Goal: Find specific page/section: Find specific page/section

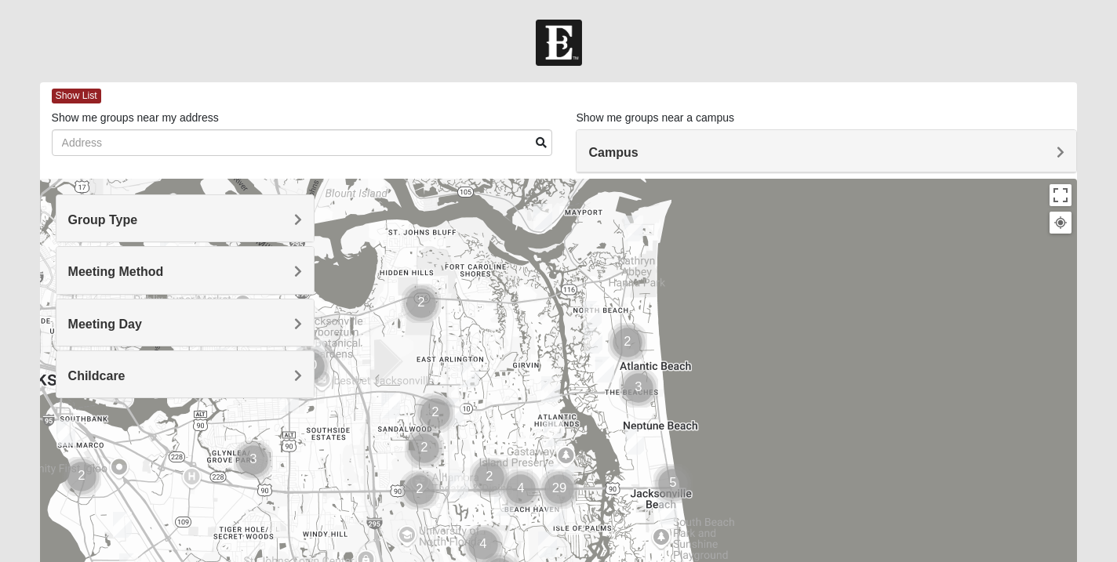
click at [699, 238] on div at bounding box center [559, 493] width 1038 height 628
click at [285, 268] on h4 "Meeting Method" at bounding box center [185, 271] width 235 height 15
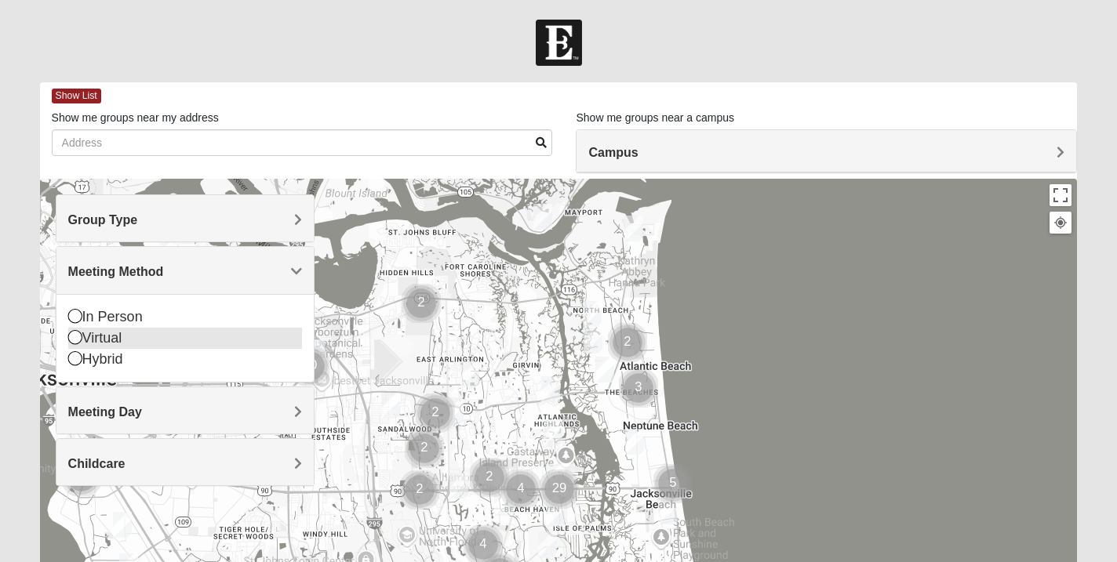
click at [93, 337] on div "Virtual" at bounding box center [185, 338] width 235 height 21
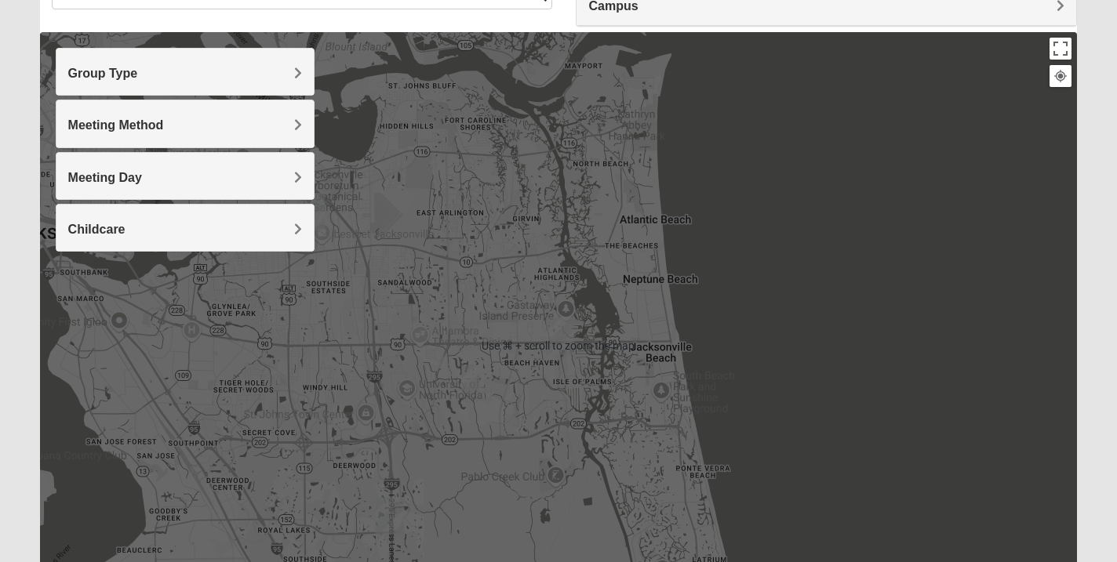
scroll to position [136, 0]
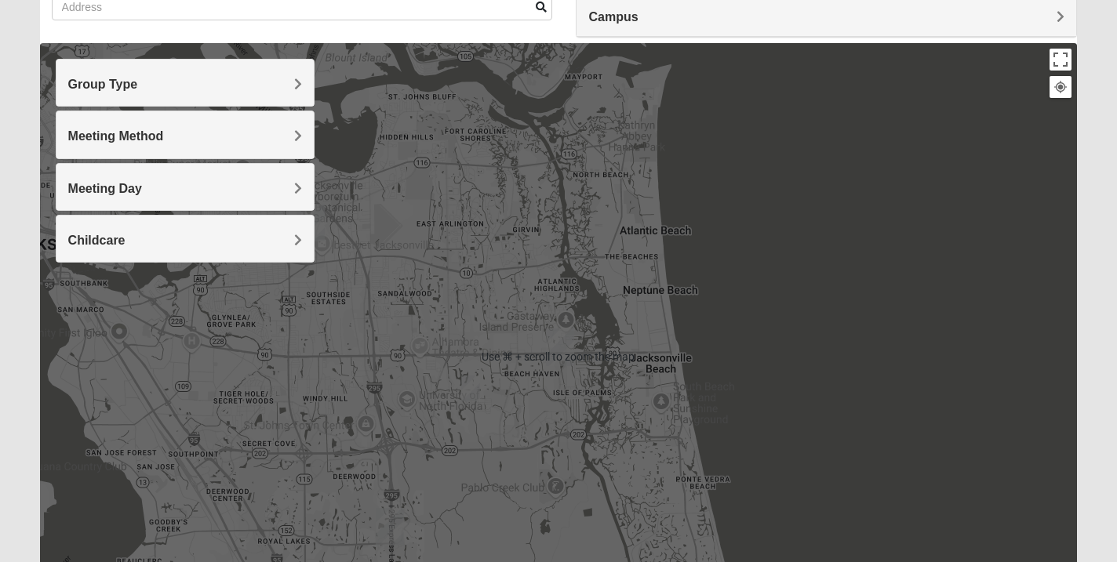
click at [553, 263] on div at bounding box center [559, 357] width 1038 height 628
click at [278, 85] on h4 "Group Type" at bounding box center [185, 84] width 235 height 15
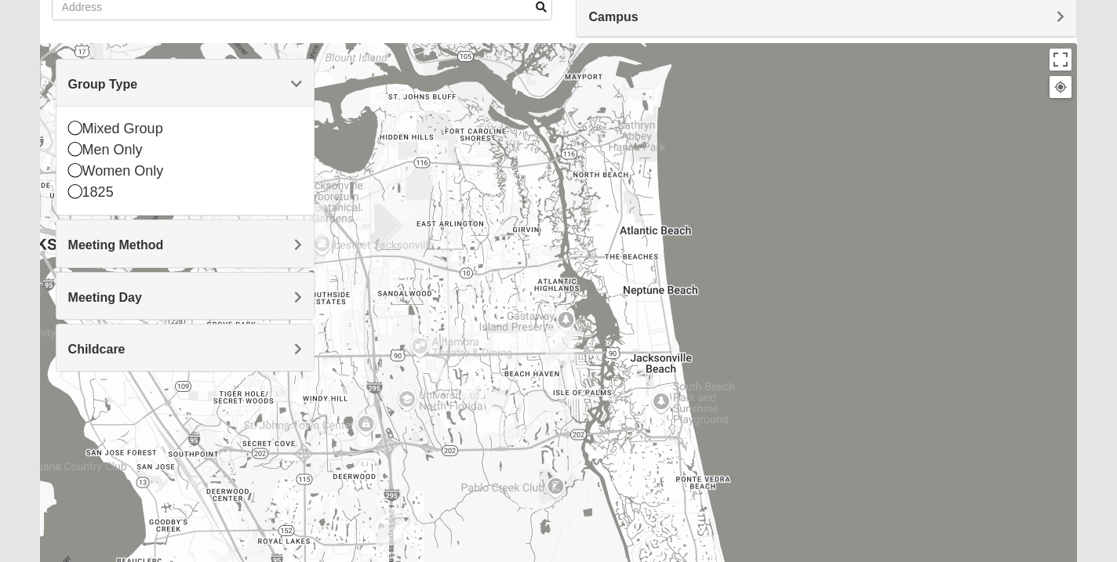
click at [289, 75] on div "Group Type" at bounding box center [185, 83] width 258 height 46
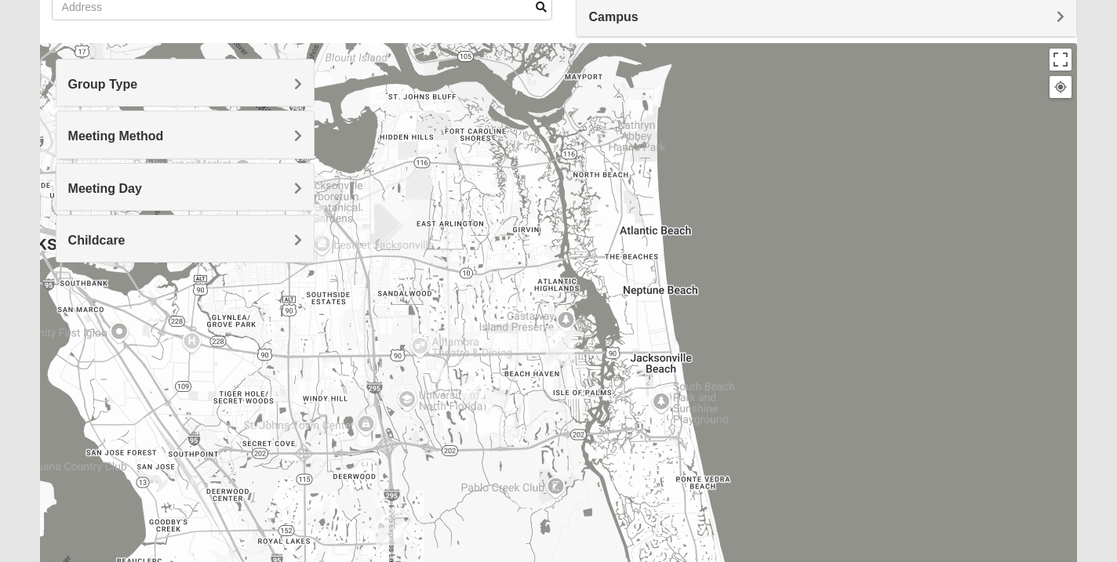
click at [566, 357] on img "San Pablo" at bounding box center [560, 348] width 28 height 38
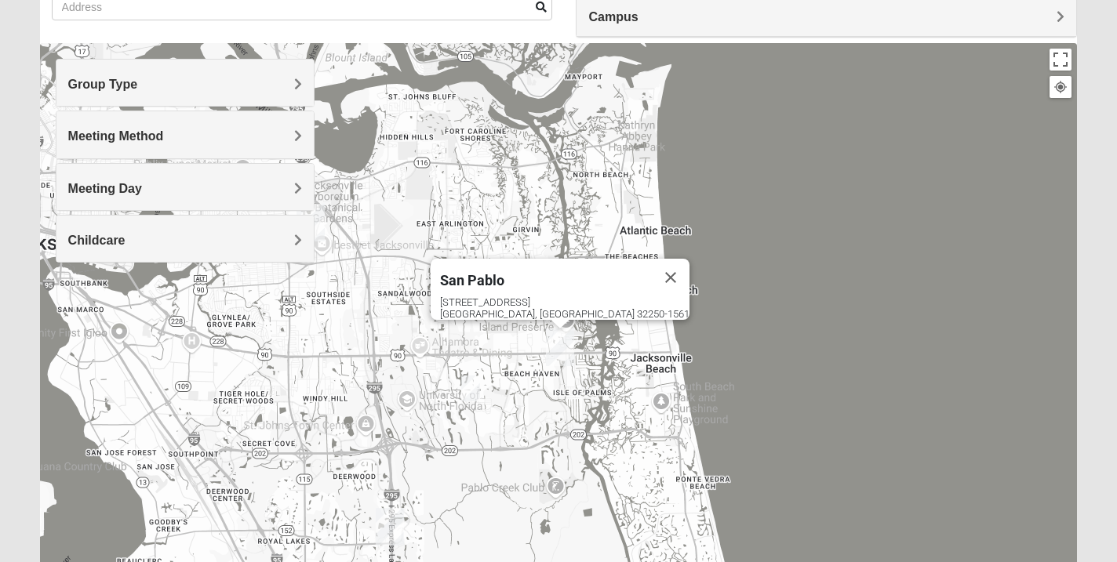
click at [542, 297] on div "[STREET_ADDRESS]" at bounding box center [564, 309] width 249 height 24
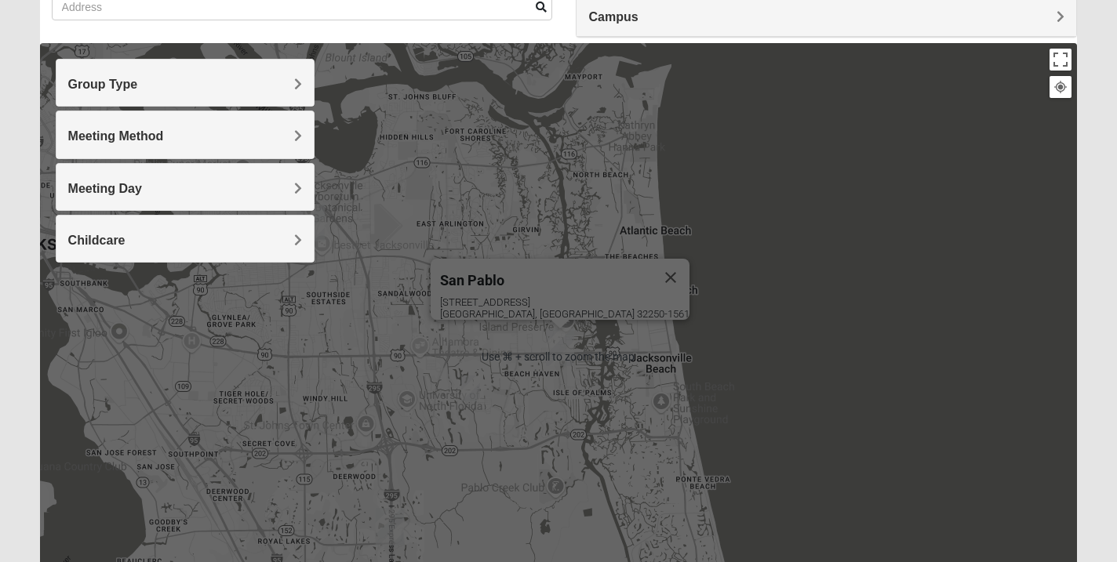
scroll to position [50, 0]
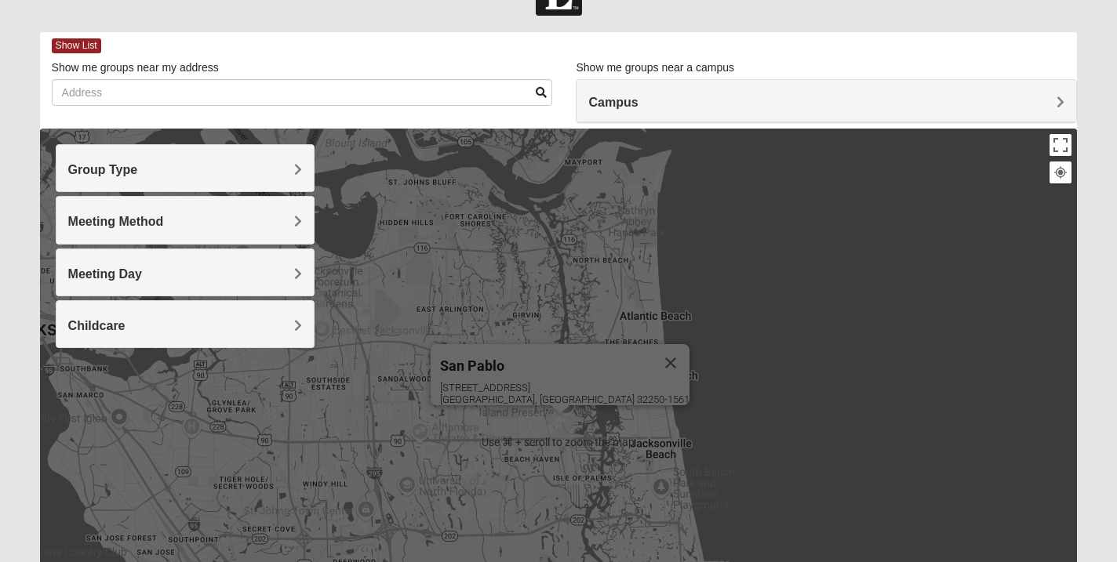
click at [309, 210] on div "Meeting Method" at bounding box center [185, 220] width 258 height 46
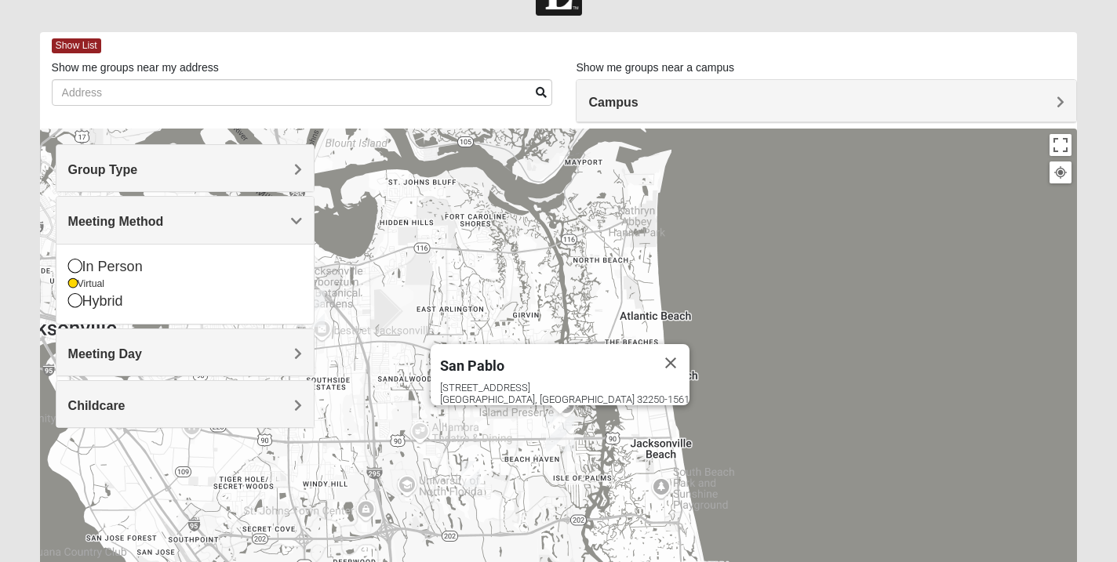
click at [304, 360] on div "Meeting Day" at bounding box center [185, 352] width 258 height 46
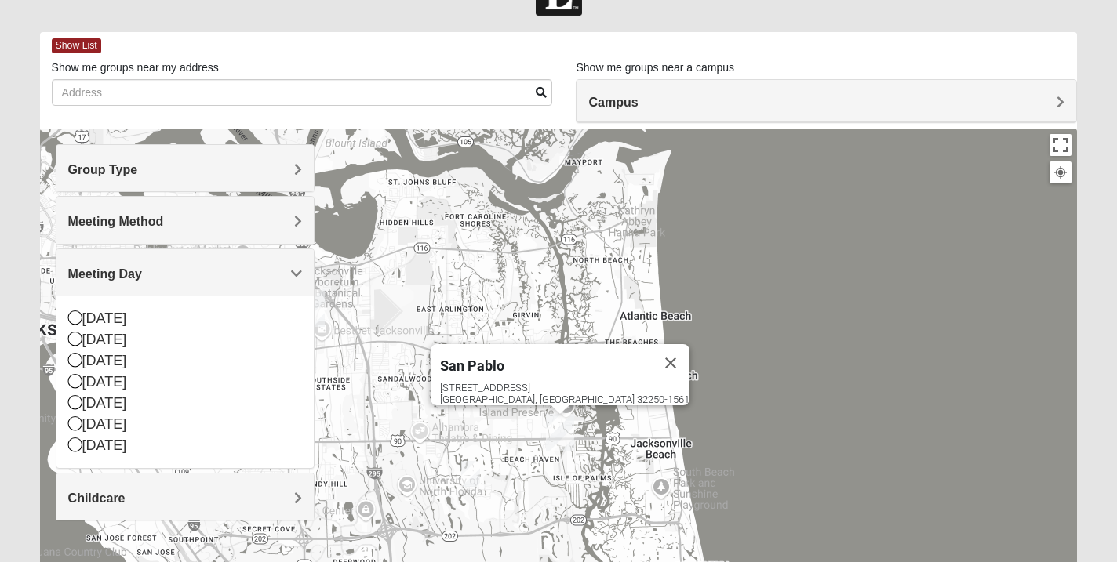
click at [285, 268] on h4 "Meeting Day" at bounding box center [185, 274] width 235 height 15
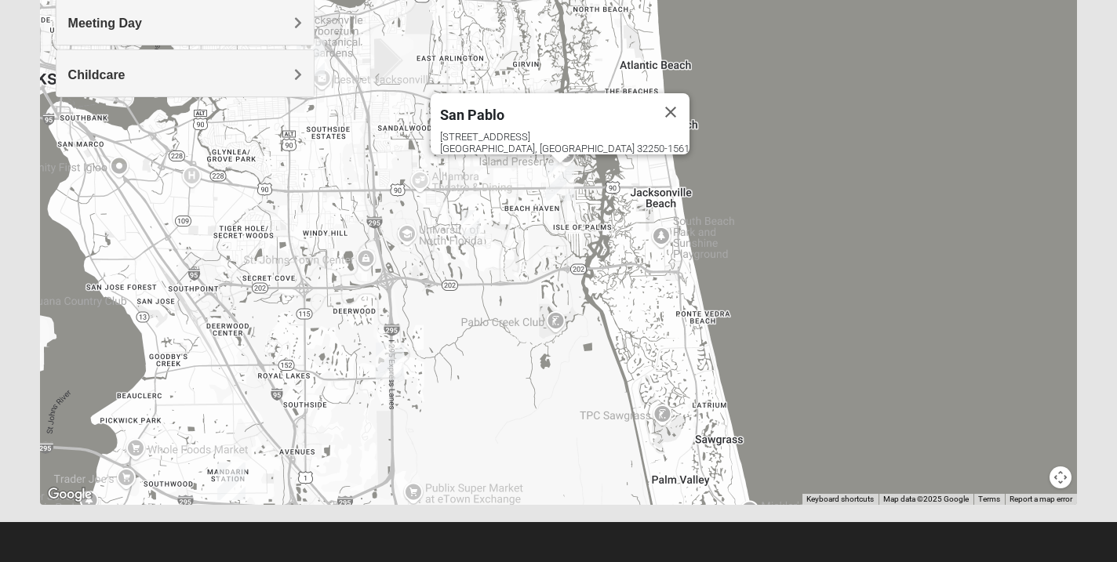
scroll to position [301, 0]
click at [557, 175] on img "San Pablo" at bounding box center [560, 182] width 28 height 38
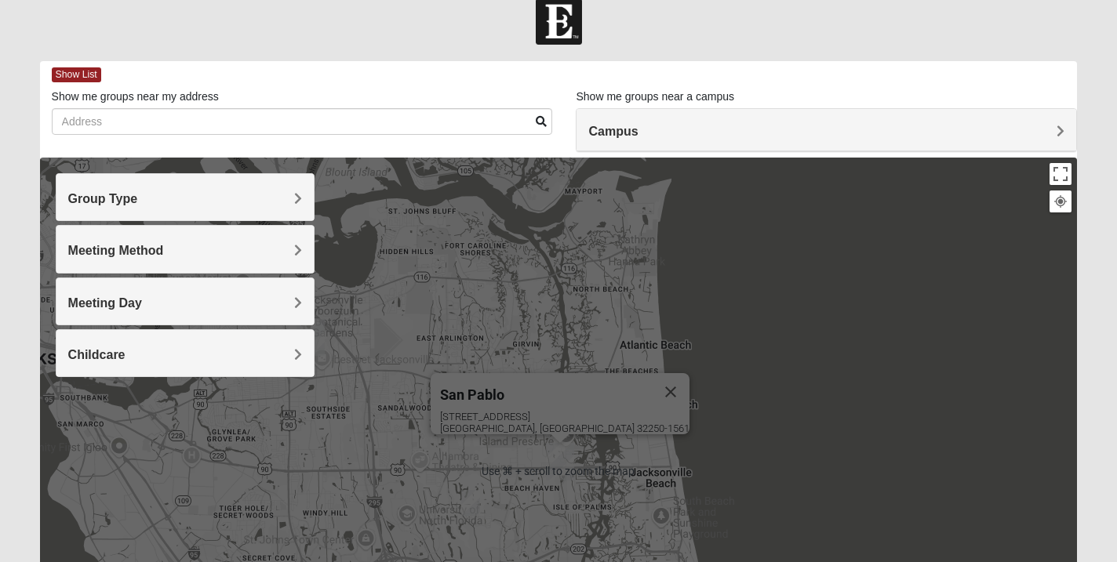
scroll to position [20, 0]
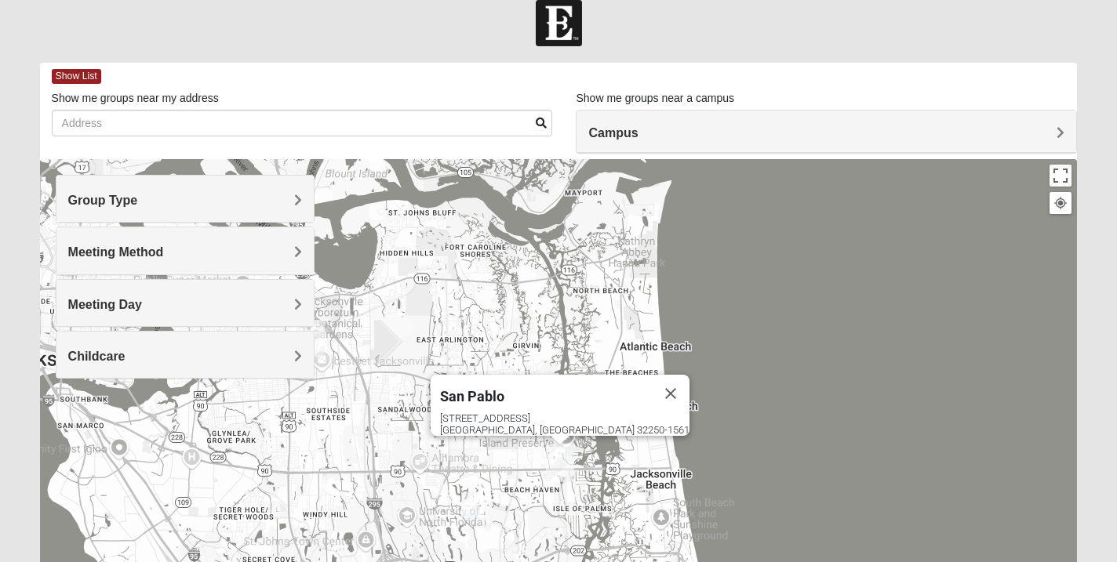
click at [557, 453] on img "San Pablo" at bounding box center [560, 464] width 28 height 38
click at [741, 133] on h4 "Campus" at bounding box center [826, 133] width 476 height 15
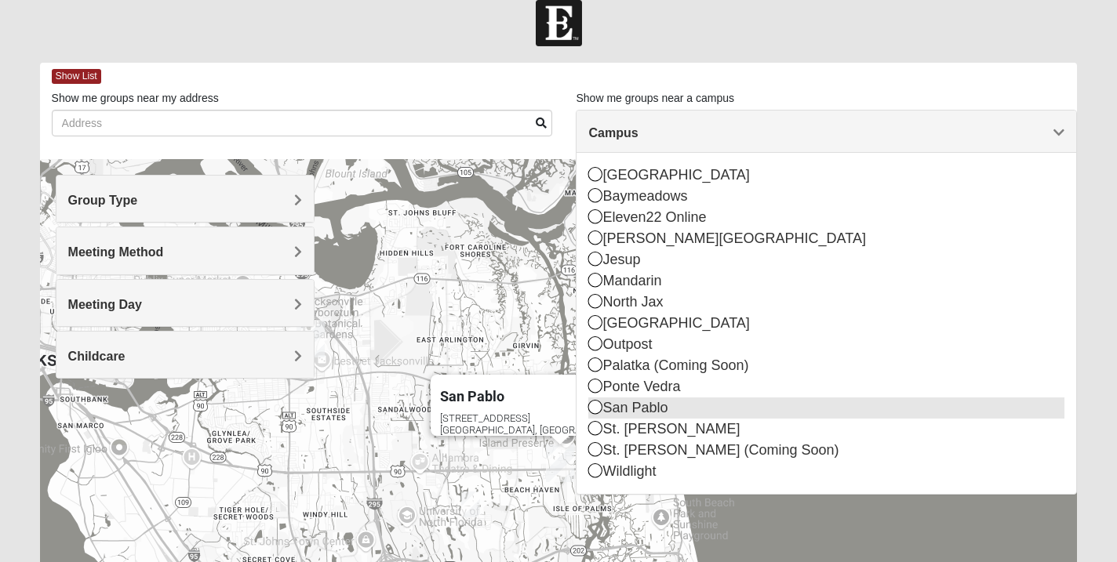
click at [624, 408] on div "San Pablo" at bounding box center [826, 408] width 476 height 21
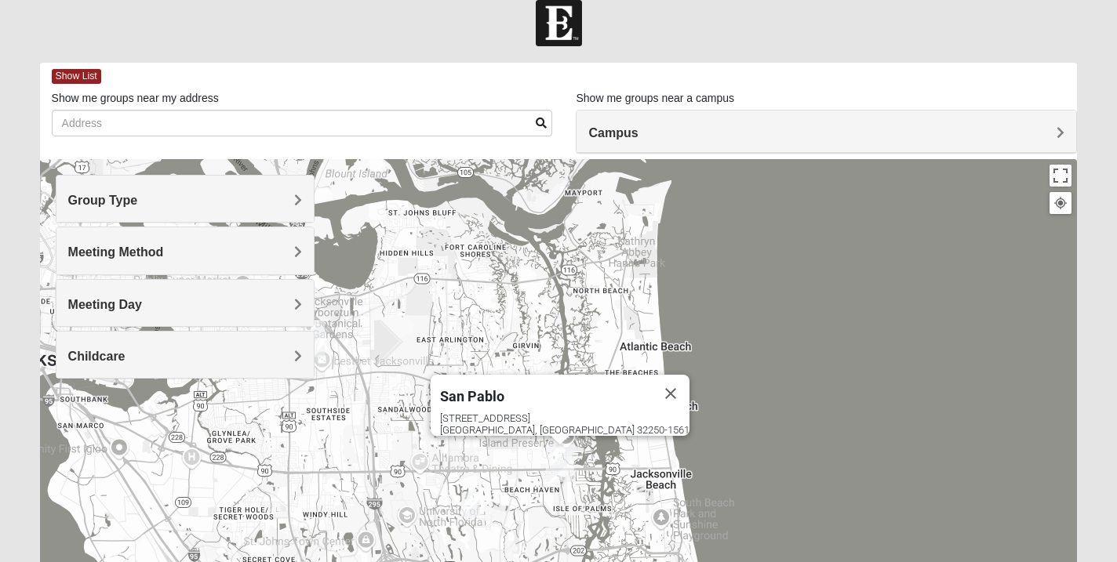
click at [250, 361] on h4 "Childcare" at bounding box center [185, 356] width 235 height 15
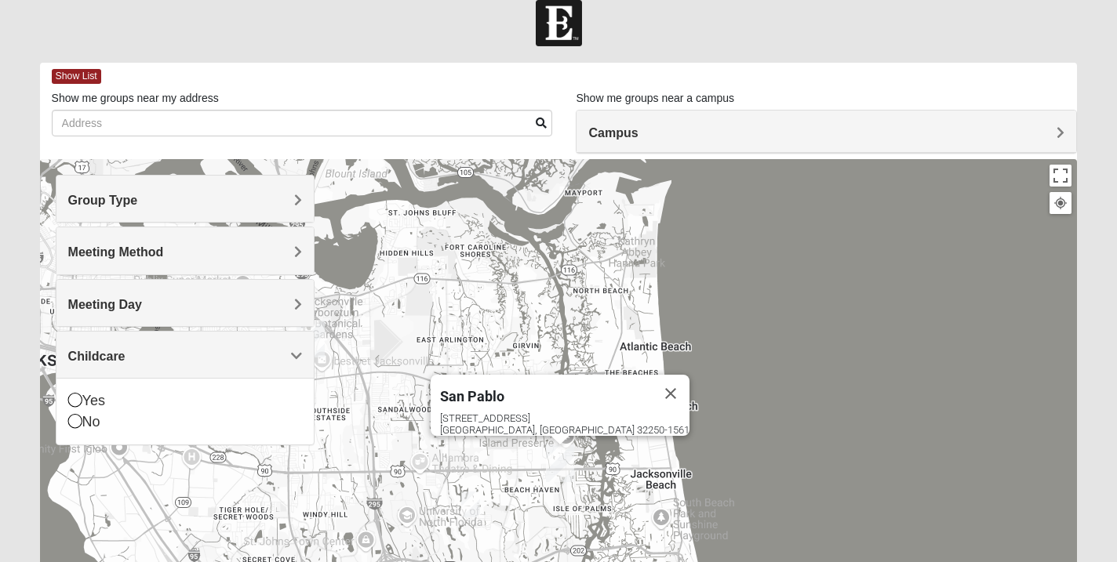
click at [267, 304] on h4 "Meeting Day" at bounding box center [185, 304] width 235 height 15
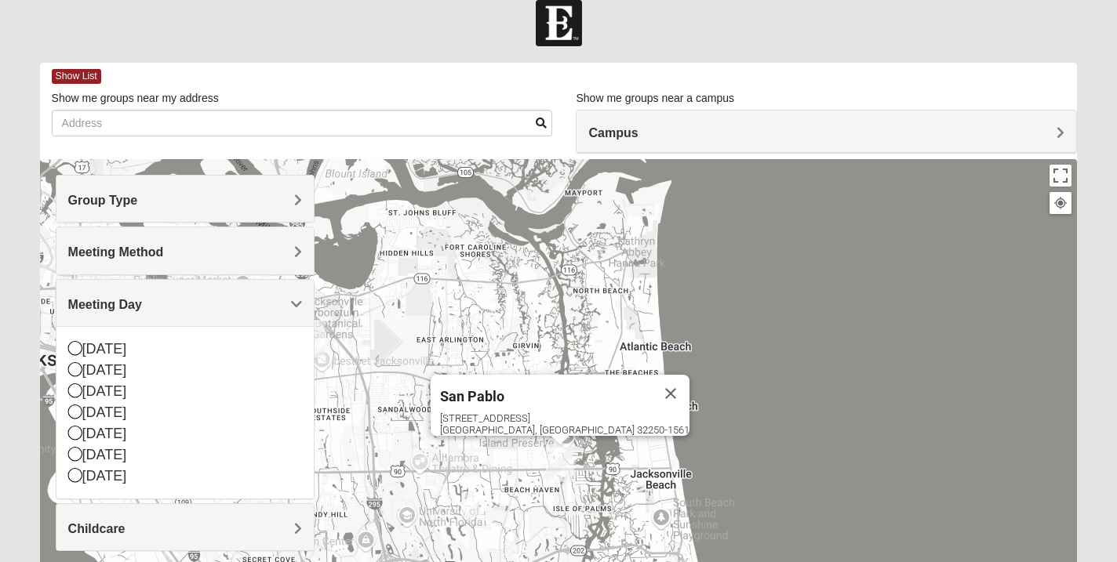
click at [233, 279] on div "Meeting Day [DATE] [DATE] [DATE] [DATE] [DATE] [DATE] [DATE]" at bounding box center [186, 389] width 260 height 220
click at [218, 253] on h4 "Meeting Method" at bounding box center [185, 252] width 235 height 15
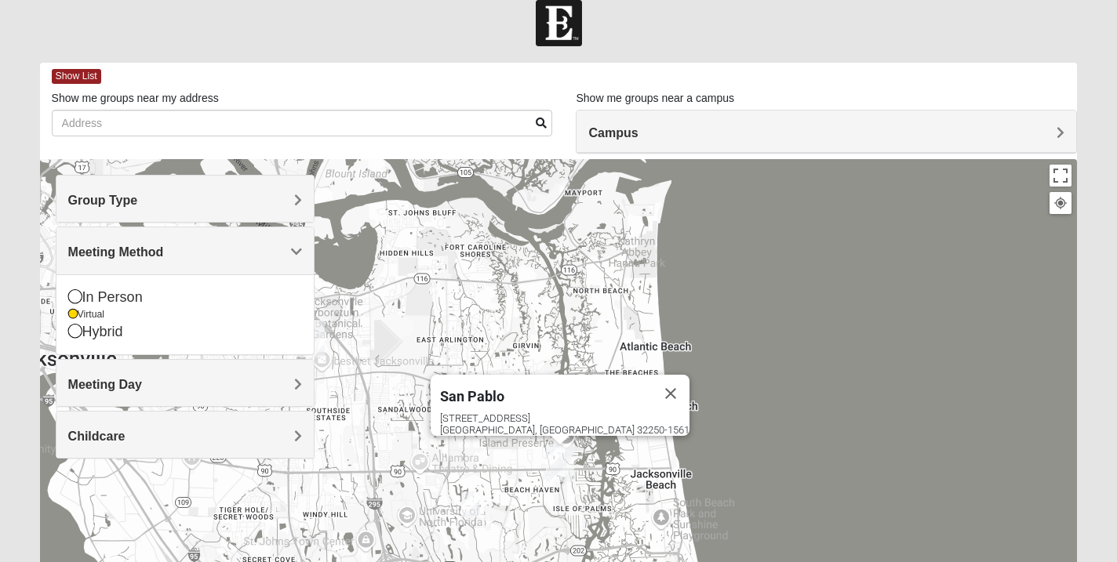
click at [164, 202] on h4 "Group Type" at bounding box center [185, 200] width 235 height 15
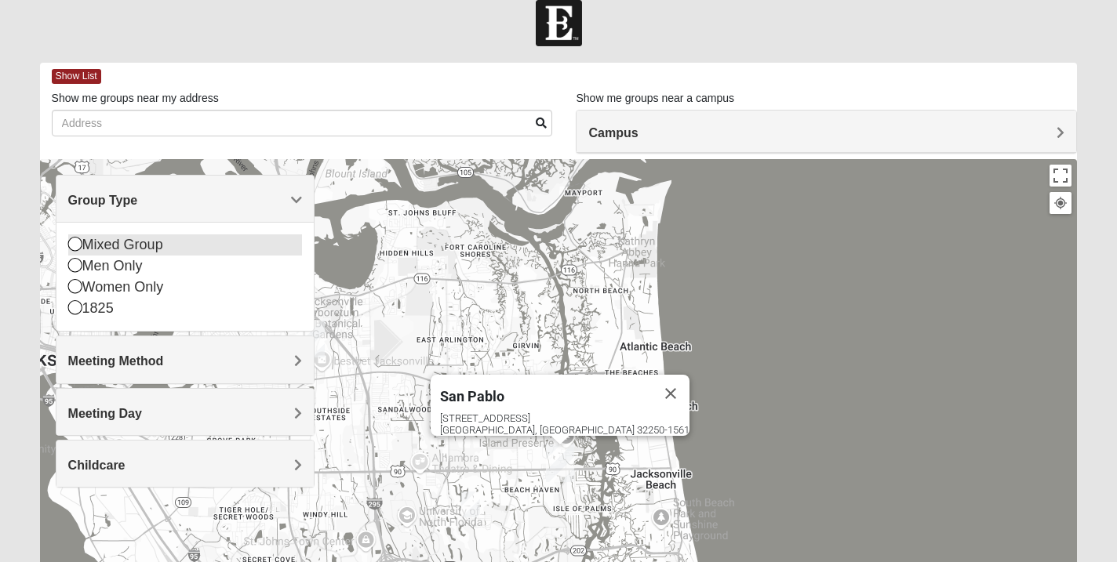
click at [162, 246] on div "Mixed Group" at bounding box center [185, 245] width 235 height 21
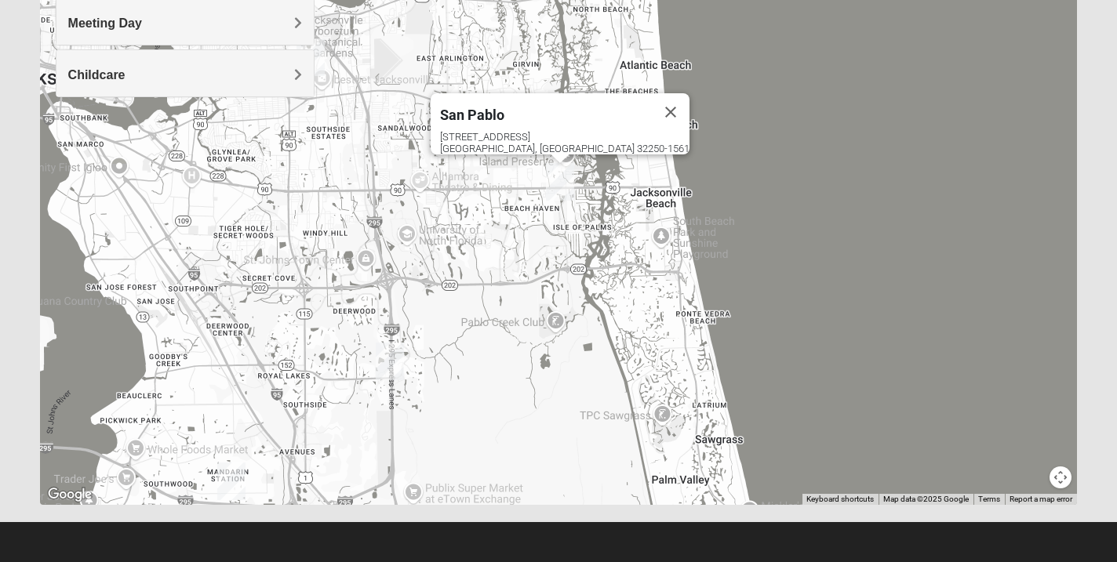
scroll to position [301, 0]
click at [1054, 480] on button "Map camera controls" at bounding box center [1061, 478] width 22 height 22
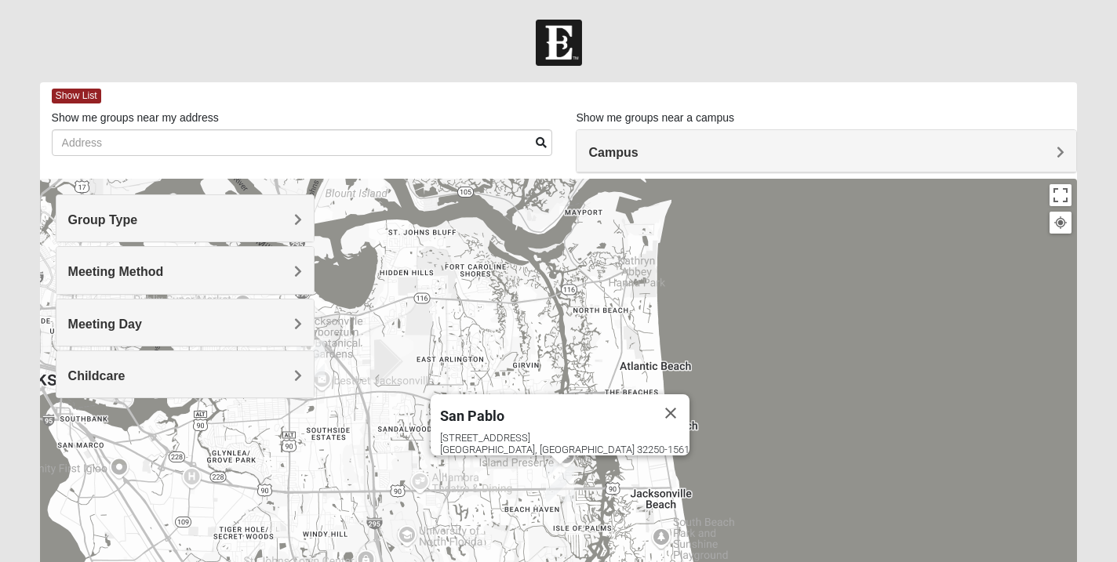
scroll to position [0, 0]
